Goal: Information Seeking & Learning: Stay updated

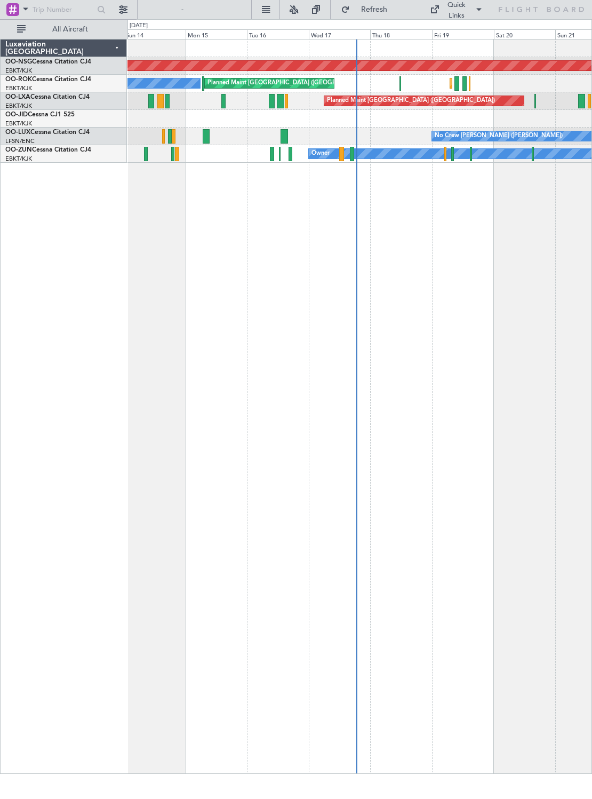
click at [399, 84] on div "Planned Maint Kortrijk-[GEOGRAPHIC_DATA] Planned Maint [GEOGRAPHIC_DATA] ([GEOG…" at bounding box center [360, 84] width 464 height 18
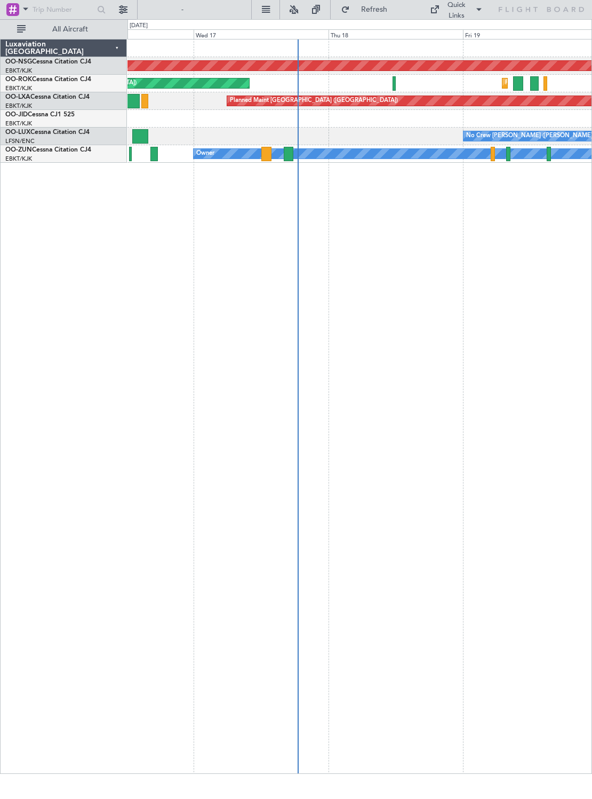
click at [394, 81] on div at bounding box center [395, 83] width 4 height 14
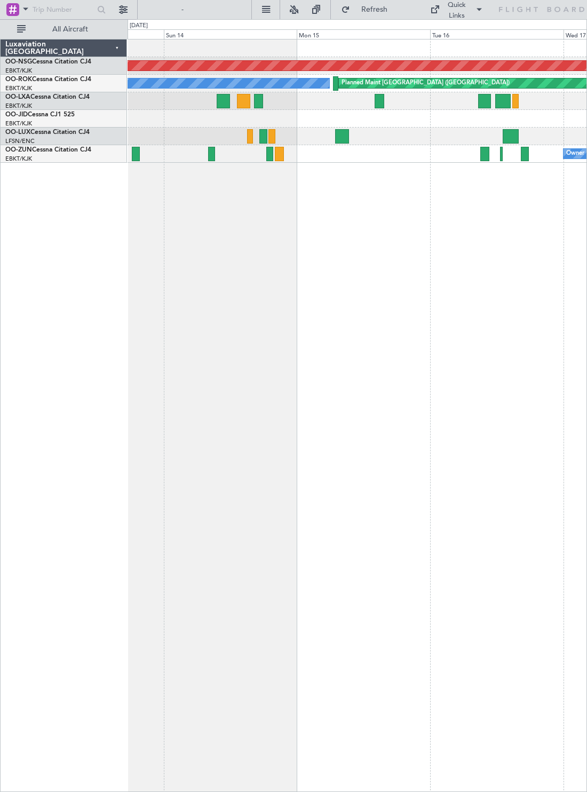
click at [339, 89] on div "Planned Maint [GEOGRAPHIC_DATA] ([GEOGRAPHIC_DATA]) A/C Unavailable [GEOGRAPHIC…" at bounding box center [357, 84] width 459 height 18
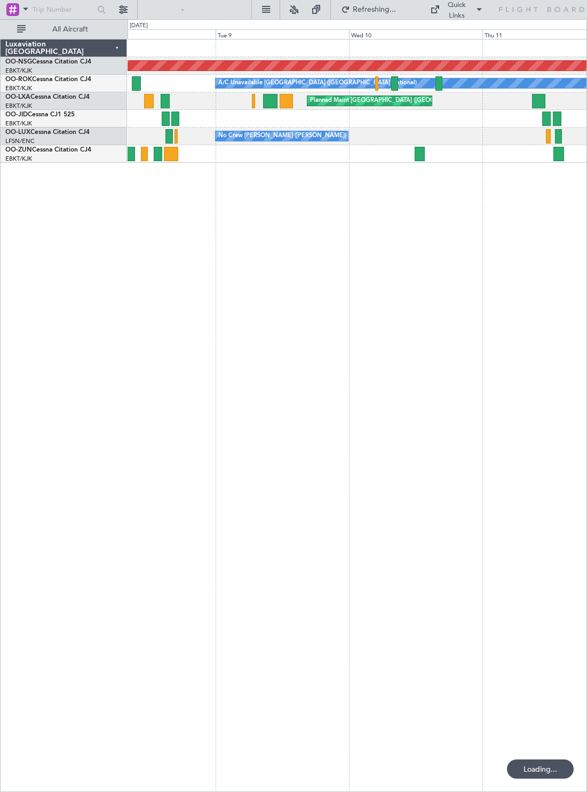
click at [437, 85] on div at bounding box center [438, 83] width 7 height 14
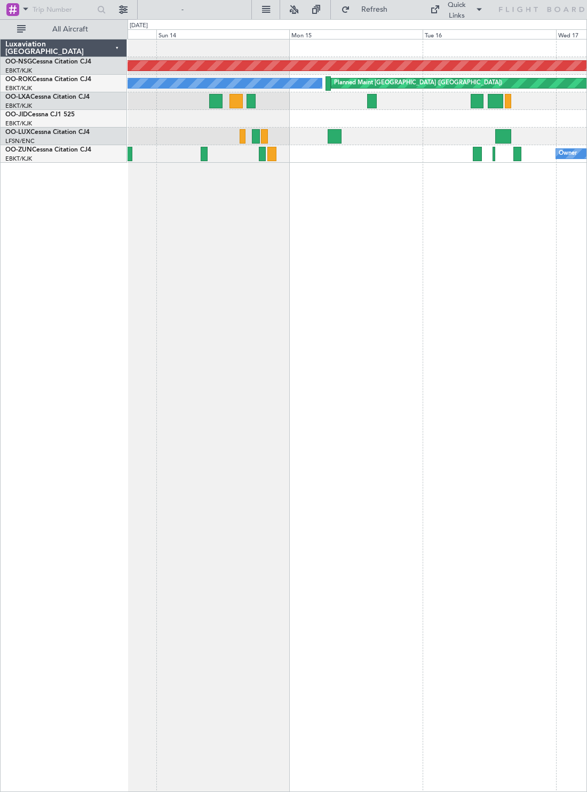
click at [327, 88] on div at bounding box center [328, 83] width 5 height 14
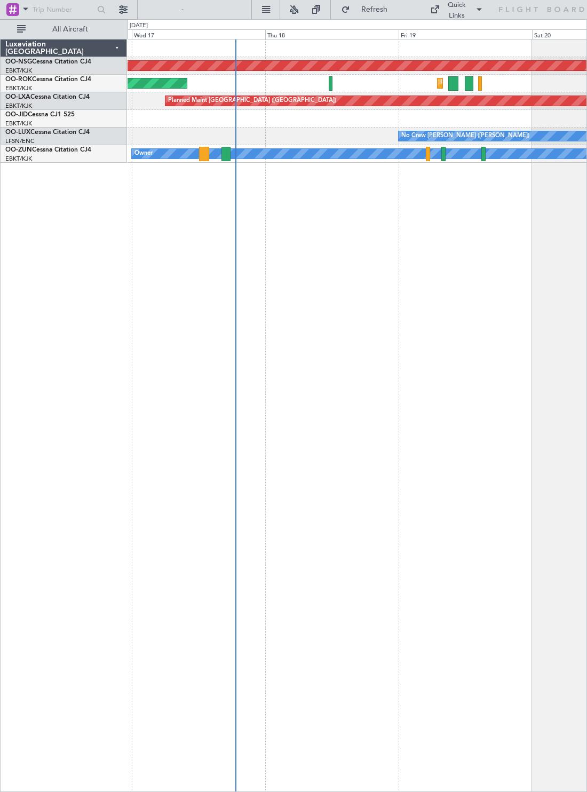
click at [335, 81] on div "Planned Maint [GEOGRAPHIC_DATA] ([GEOGRAPHIC_DATA]) Planned Maint [GEOGRAPHIC_D…" at bounding box center [357, 84] width 459 height 18
click at [329, 88] on div at bounding box center [331, 83] width 4 height 14
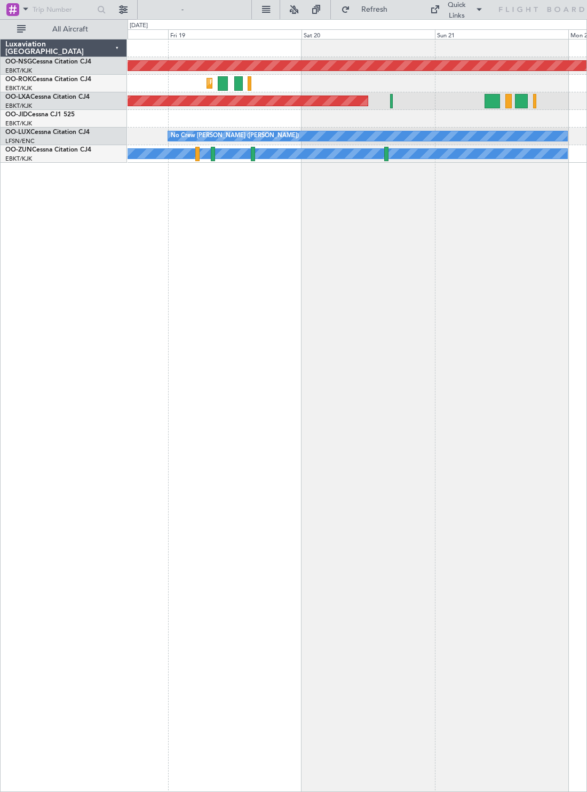
click at [395, 99] on div "Planned Maint [GEOGRAPHIC_DATA] ([GEOGRAPHIC_DATA])" at bounding box center [357, 101] width 459 height 18
click at [391, 97] on div at bounding box center [391, 101] width 3 height 14
click at [486, 108] on div "Planned Maint [GEOGRAPHIC_DATA] ([GEOGRAPHIC_DATA])" at bounding box center [357, 101] width 459 height 18
click at [493, 107] on div at bounding box center [492, 101] width 15 height 14
